Goal: Task Accomplishment & Management: Use online tool/utility

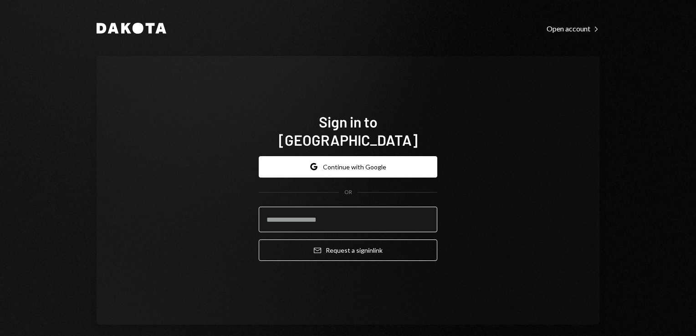
click at [310, 214] on input "email" at bounding box center [348, 220] width 179 height 26
type input "**********"
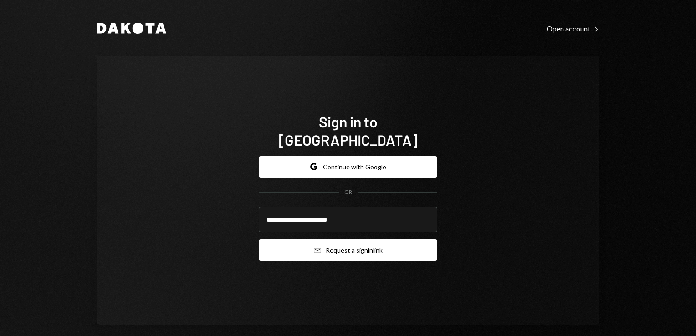
click at [339, 243] on button "Email Request a sign in link" at bounding box center [348, 250] width 179 height 21
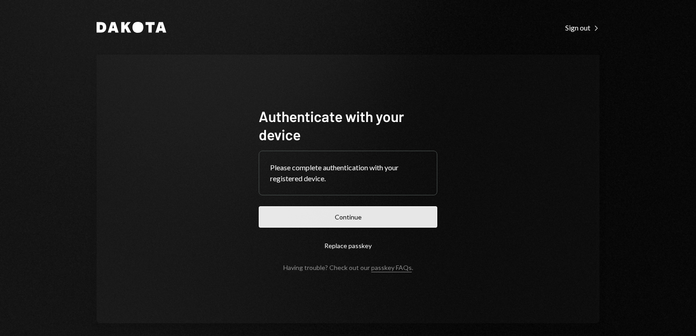
click at [296, 220] on button "Continue" at bounding box center [348, 216] width 179 height 21
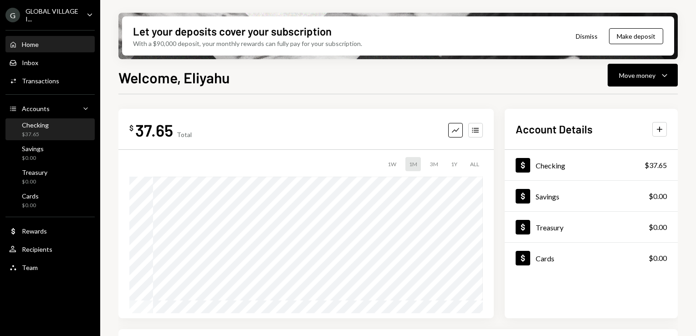
click at [46, 135] on div "$37.65" at bounding box center [35, 135] width 27 height 8
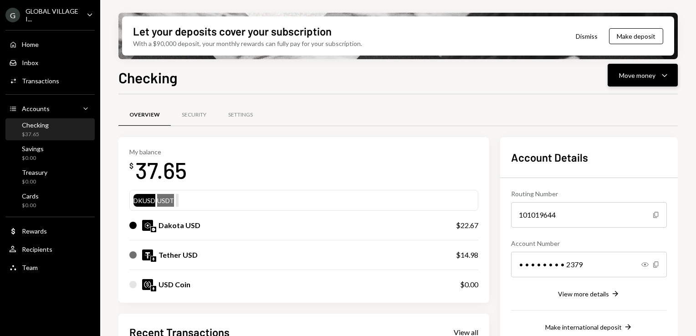
click at [670, 76] on button "Move money Caret Down" at bounding box center [643, 75] width 70 height 23
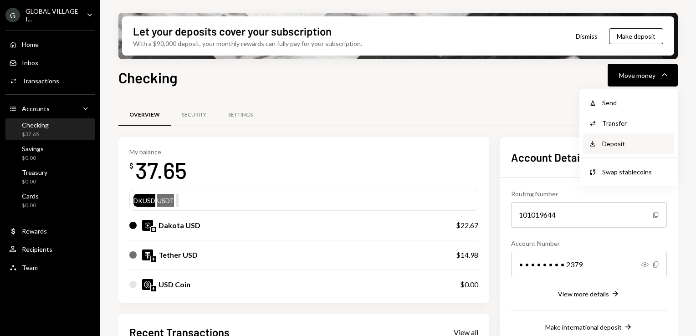
click at [619, 149] on div "Deposit Deposit" at bounding box center [628, 143] width 91 height 20
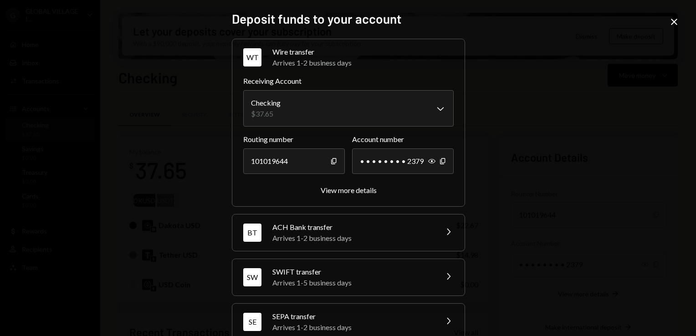
scroll to position [62, 0]
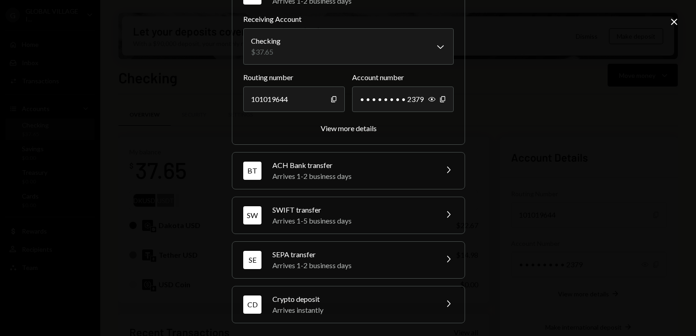
click at [337, 307] on div "Arrives instantly" at bounding box center [351, 310] width 159 height 11
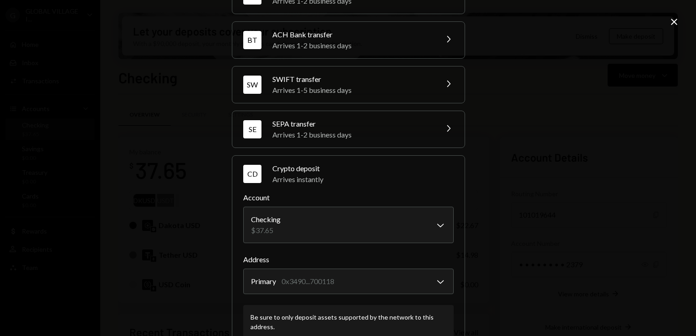
scroll to position [120, 0]
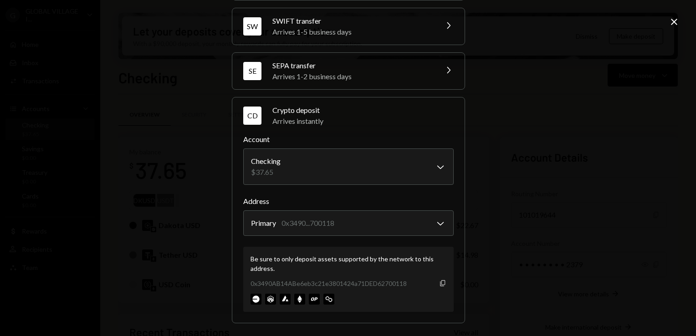
click at [439, 281] on icon "Copy" at bounding box center [442, 283] width 7 height 7
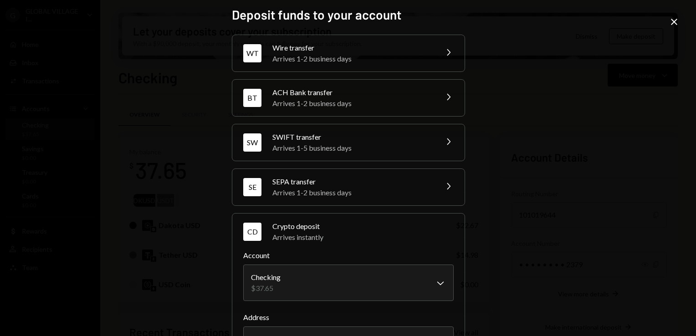
scroll to position [0, 0]
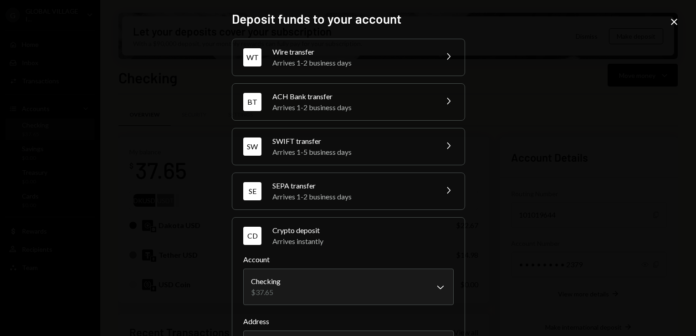
click at [674, 21] on icon at bounding box center [674, 22] width 6 height 6
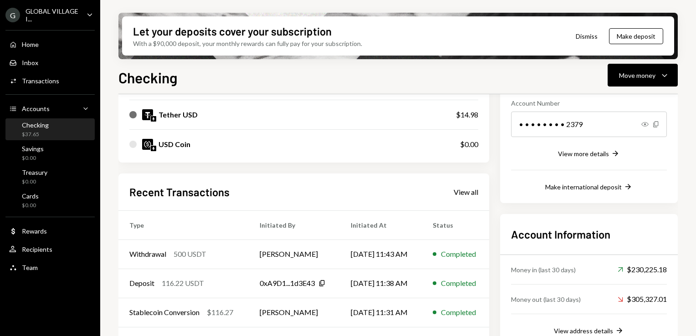
scroll to position [138, 0]
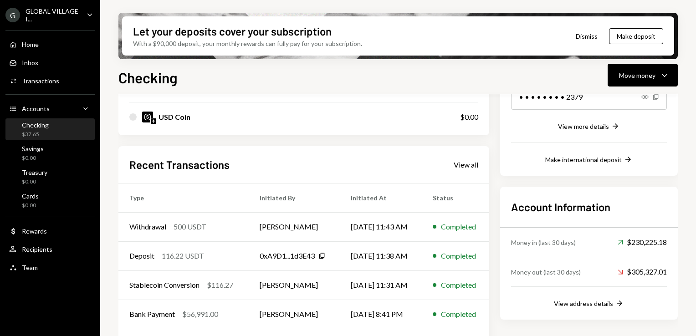
scroll to position [196, 0]
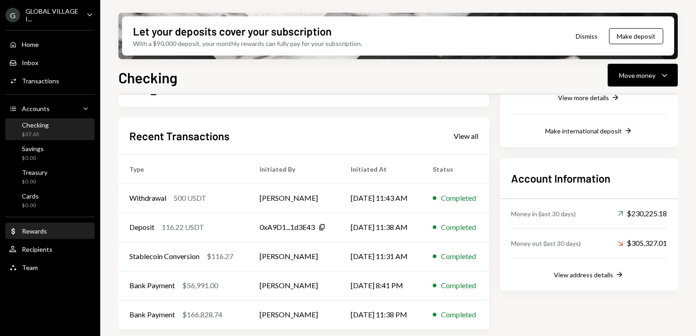
click at [34, 232] on div "Rewards" at bounding box center [34, 231] width 25 height 8
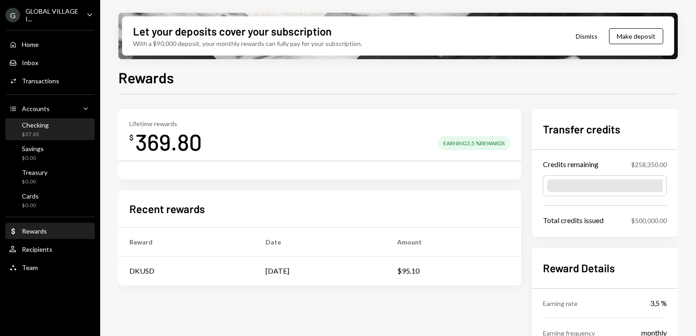
click at [40, 128] on div "Checking" at bounding box center [35, 125] width 27 height 8
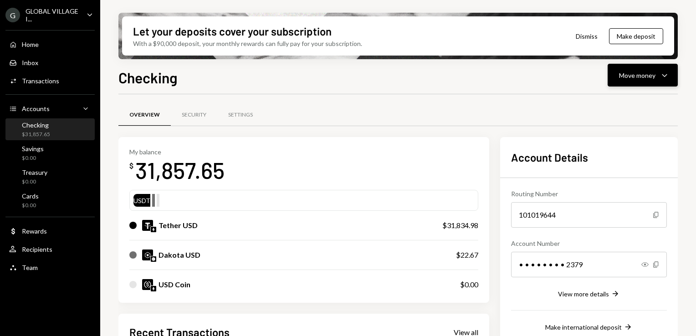
click at [634, 74] on div "Move money" at bounding box center [637, 76] width 36 height 10
click at [615, 101] on div "Send" at bounding box center [635, 103] width 67 height 10
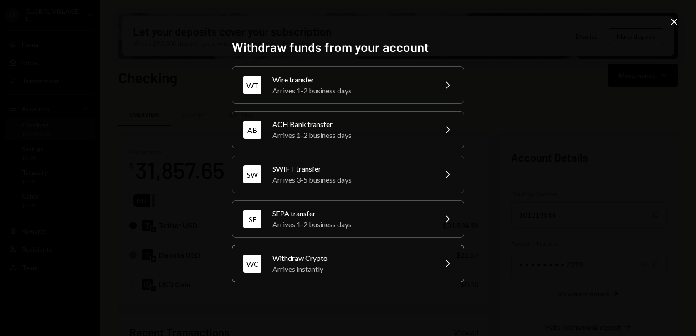
click at [301, 271] on div "Arrives instantly" at bounding box center [351, 269] width 159 height 11
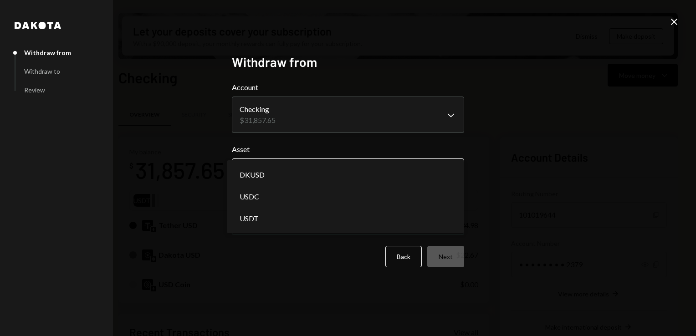
click at [457, 172] on body "G GLOBAL VILLAGE I... Caret Down Home Home Inbox Inbox Activities Transactions …" at bounding box center [348, 168] width 696 height 336
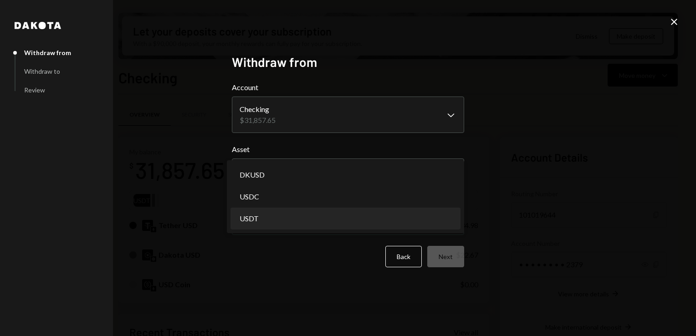
select select "****"
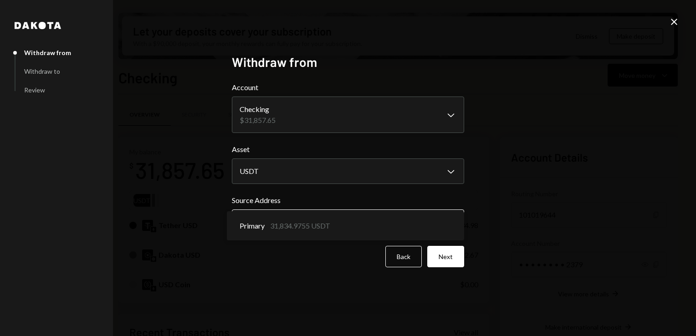
click at [454, 223] on body "G GLOBAL VILLAGE I... Caret Down Home Home Inbox Inbox Activities Transactions …" at bounding box center [348, 168] width 696 height 336
click at [450, 253] on button "Next" at bounding box center [445, 256] width 37 height 21
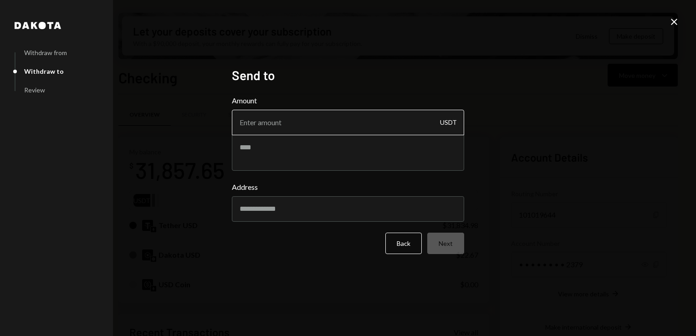
click at [270, 122] on input "Amount" at bounding box center [348, 123] width 232 height 26
type input "1870"
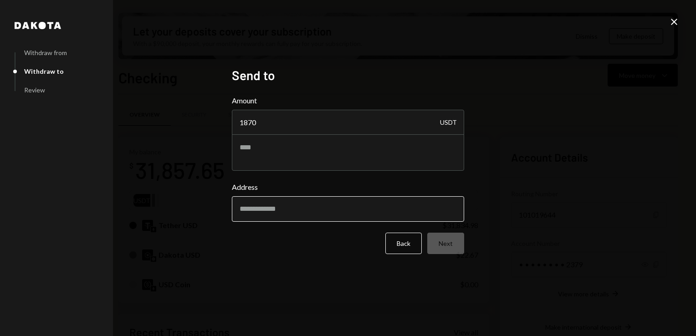
click at [280, 209] on input "Address" at bounding box center [348, 209] width 232 height 26
paste input "**********"
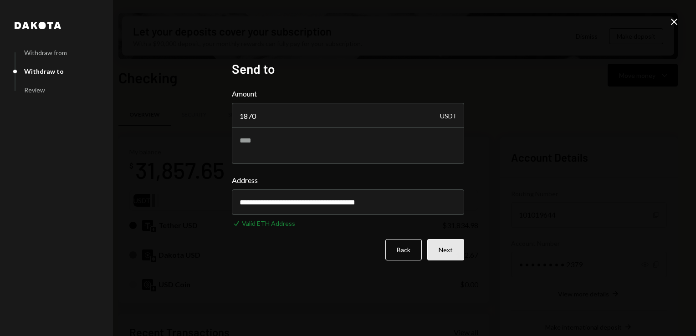
type input "**********"
click at [461, 253] on button "Next" at bounding box center [445, 249] width 37 height 21
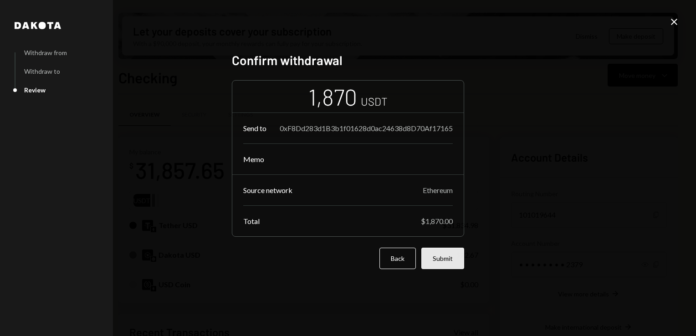
click at [442, 268] on button "Submit" at bounding box center [442, 258] width 43 height 21
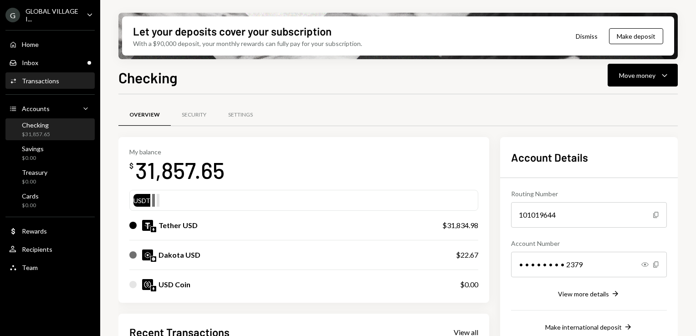
click at [27, 82] on div "Transactions" at bounding box center [40, 81] width 37 height 8
